Goal: Information Seeking & Learning: Learn about a topic

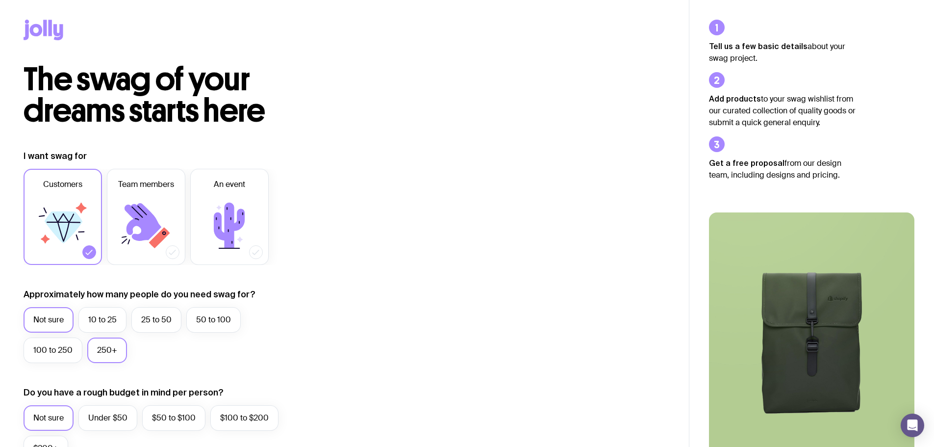
click at [102, 350] on label "250+" at bounding box center [107, 350] width 40 height 26
click at [0, 0] on input "250+" at bounding box center [0, 0] width 0 height 0
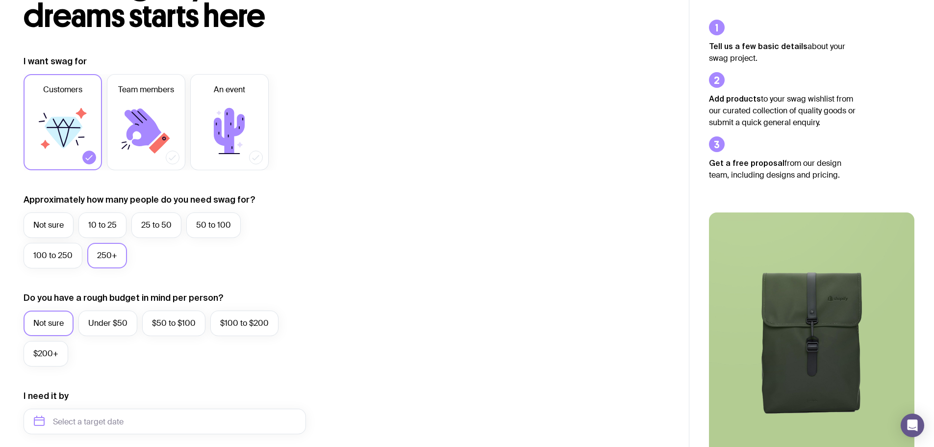
scroll to position [98, 0]
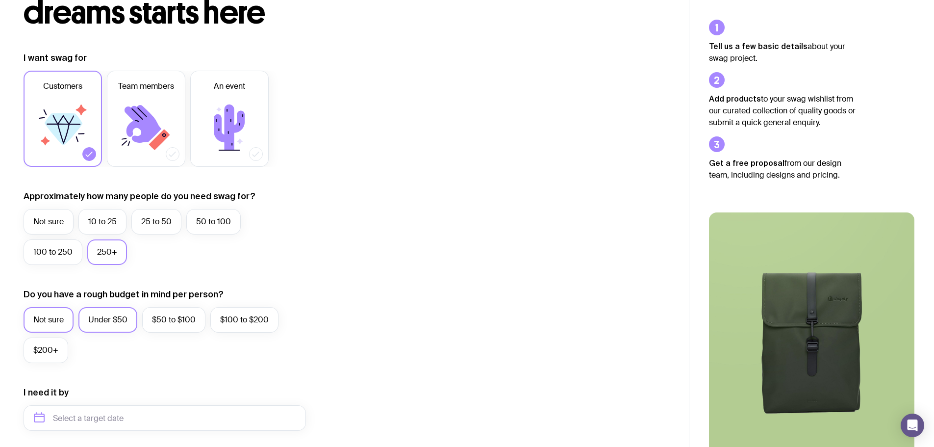
click at [102, 321] on label "Under $50" at bounding box center [107, 320] width 59 height 26
click at [0, 0] on input "Under $50" at bounding box center [0, 0] width 0 height 0
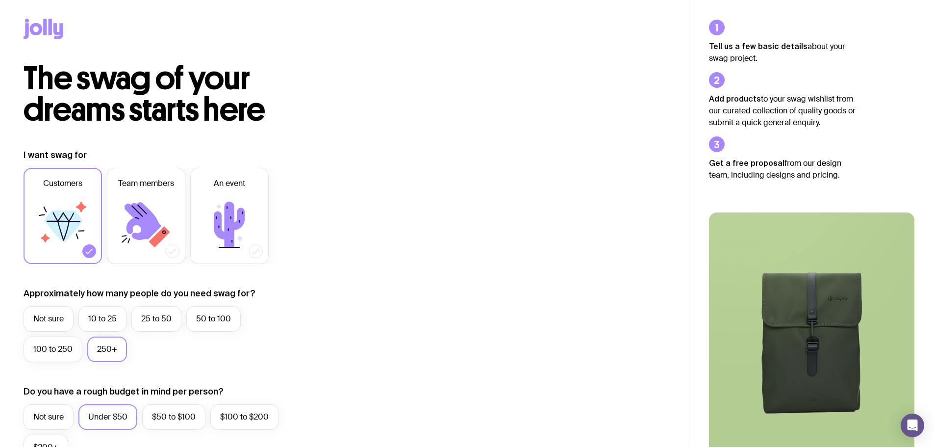
scroll to position [0, 0]
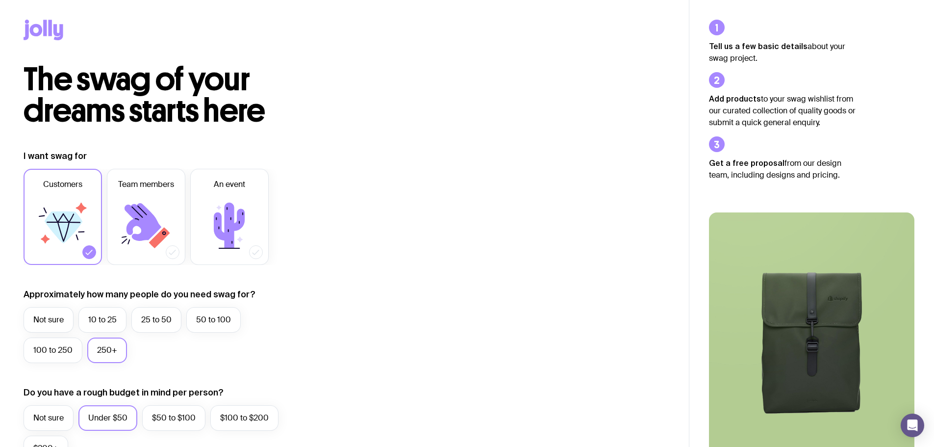
click at [54, 28] on icon at bounding box center [58, 32] width 10 height 16
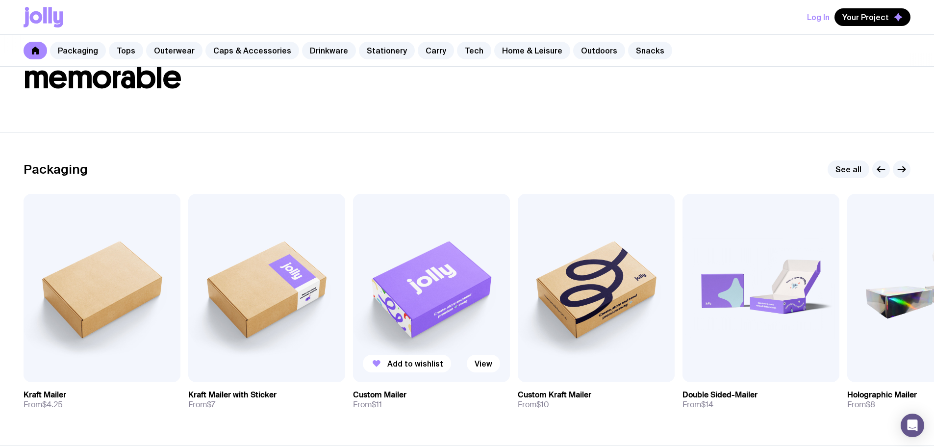
scroll to position [98, 0]
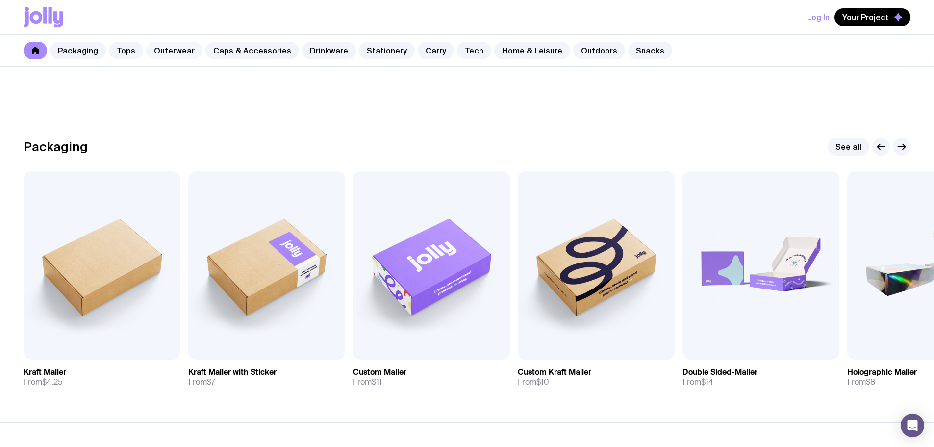
click at [173, 51] on link "Outerwear" at bounding box center [174, 51] width 56 height 18
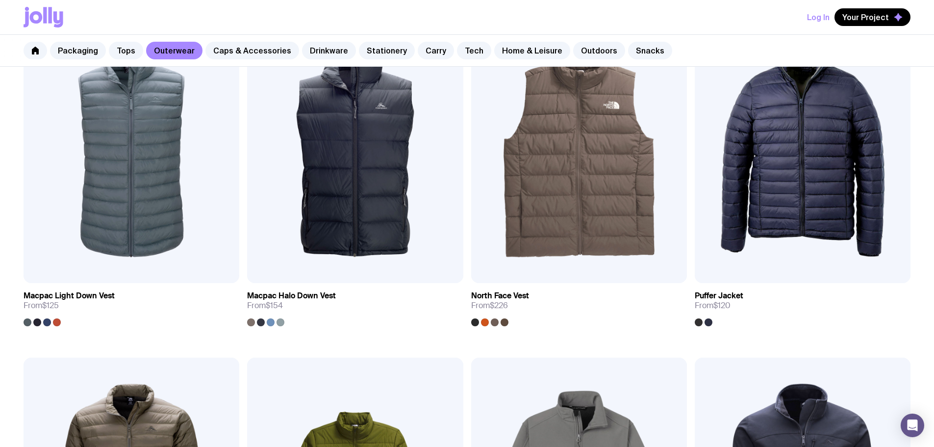
scroll to position [785, 0]
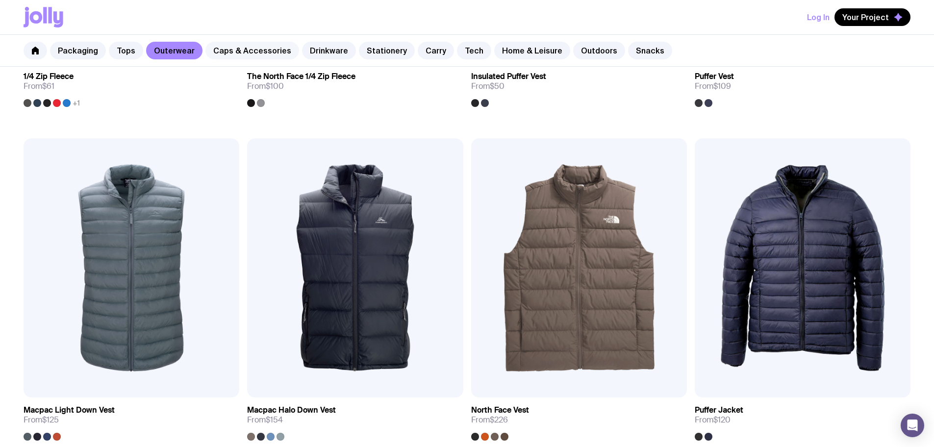
click at [253, 51] on link "Caps & Accessories" at bounding box center [252, 51] width 94 height 18
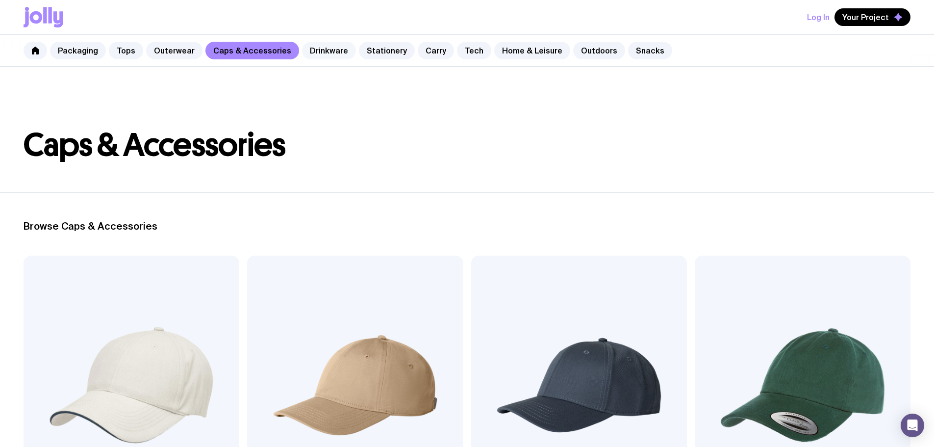
click at [315, 53] on link "Drinkware" at bounding box center [329, 51] width 54 height 18
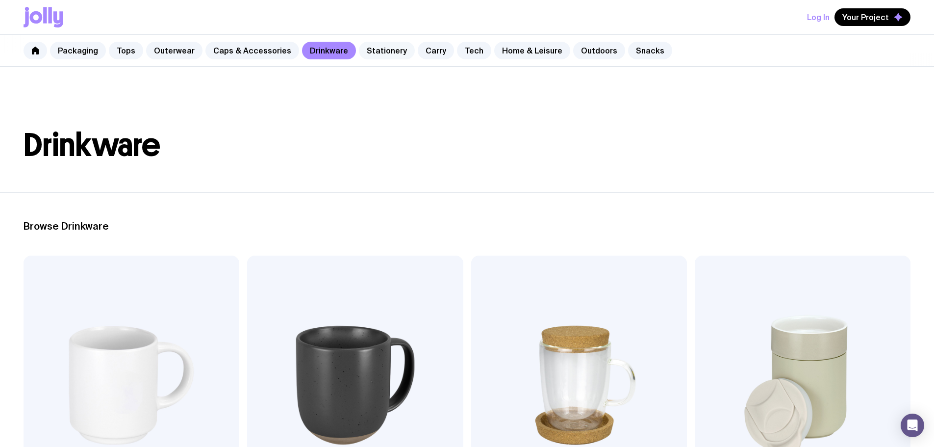
click at [369, 55] on link "Stationery" at bounding box center [387, 51] width 56 height 18
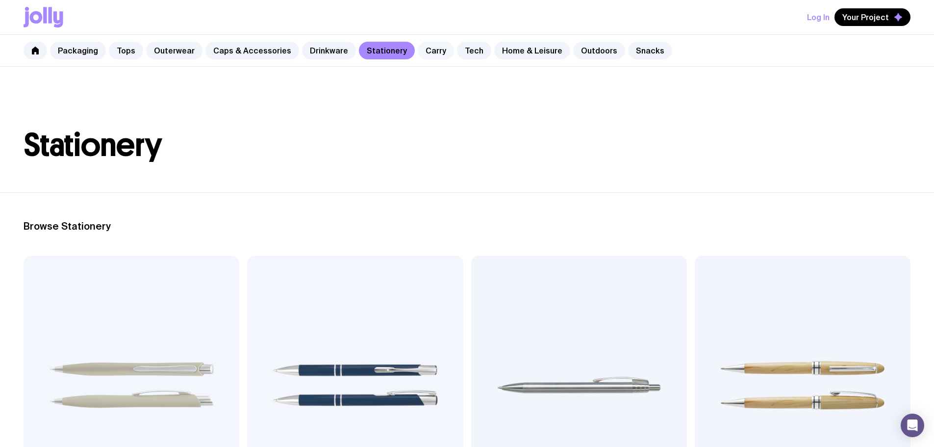
click at [421, 51] on link "Carry" at bounding box center [436, 51] width 36 height 18
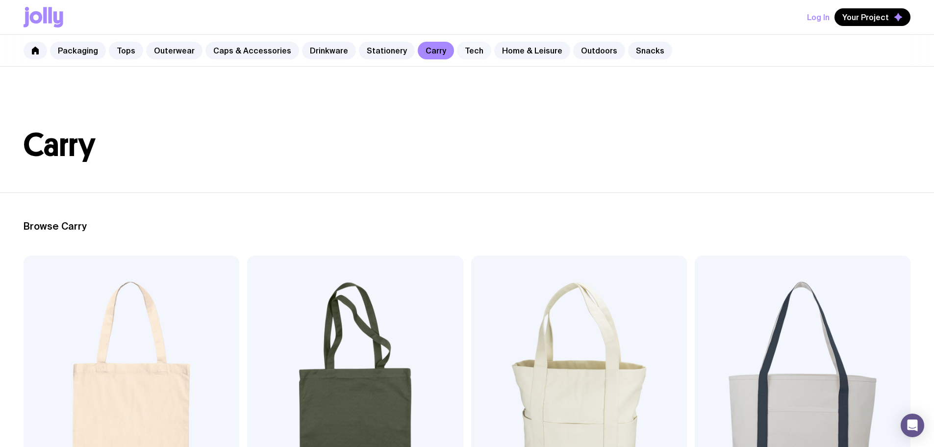
click at [458, 51] on link "Tech" at bounding box center [474, 51] width 34 height 18
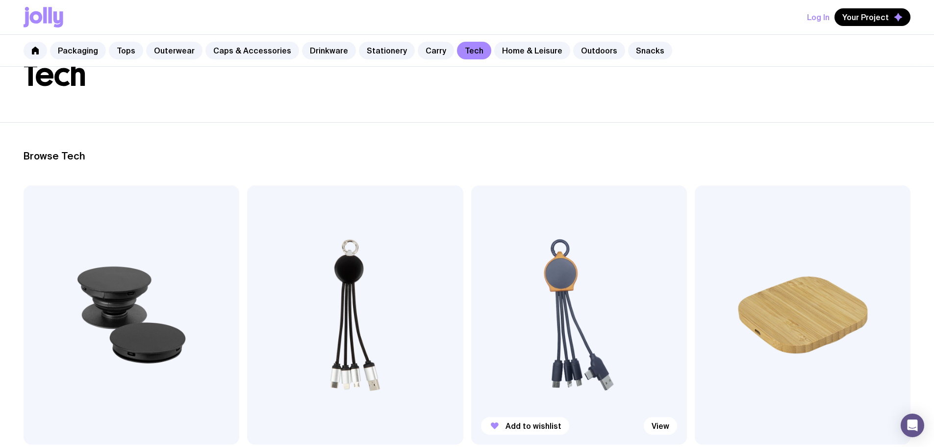
scroll to position [98, 0]
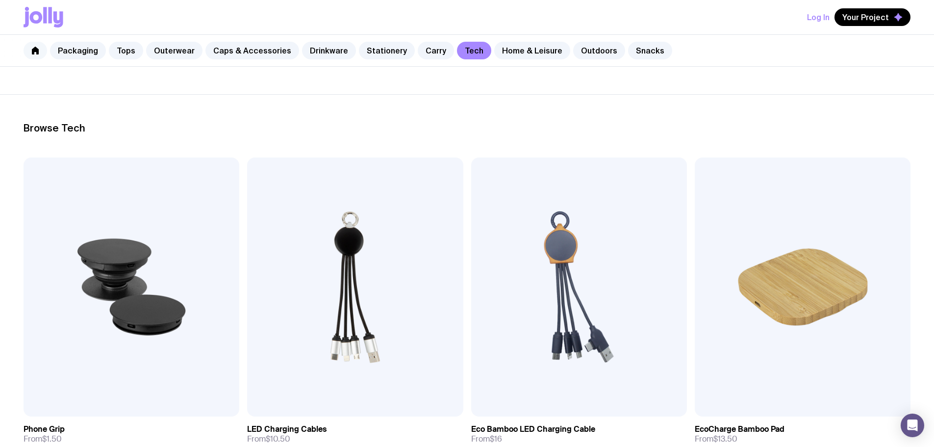
click at [33, 50] on icon at bounding box center [35, 51] width 7 height 8
